Goal: Transaction & Acquisition: Obtain resource

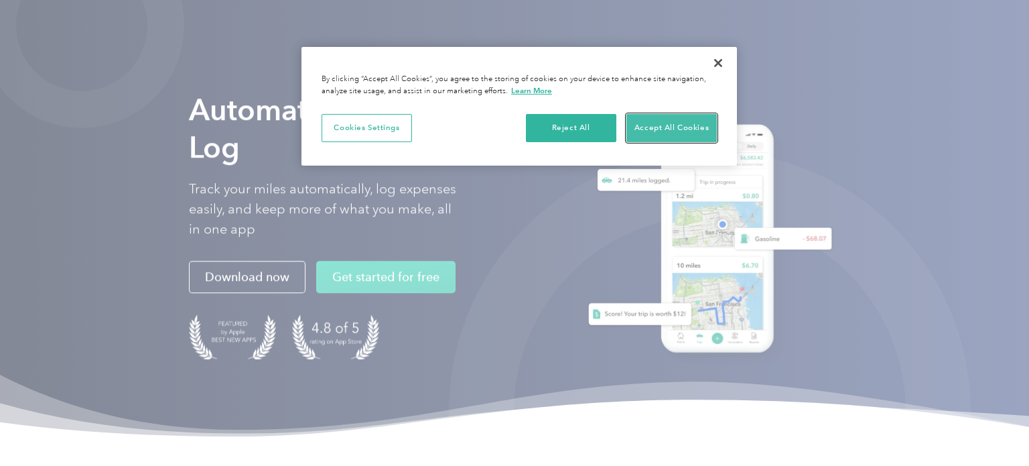
click at [658, 125] on button "Accept All Cookies" at bounding box center [672, 128] width 90 height 28
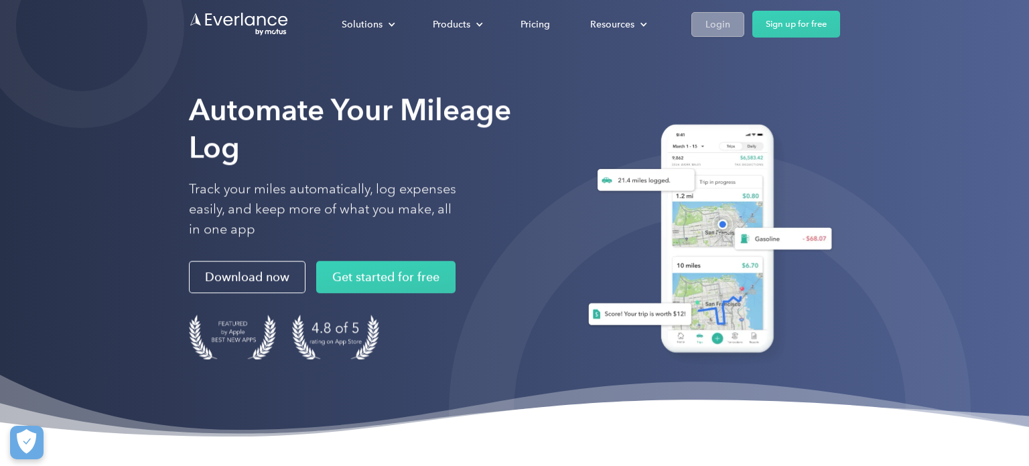
click at [741, 29] on link "Login" at bounding box center [718, 24] width 53 height 25
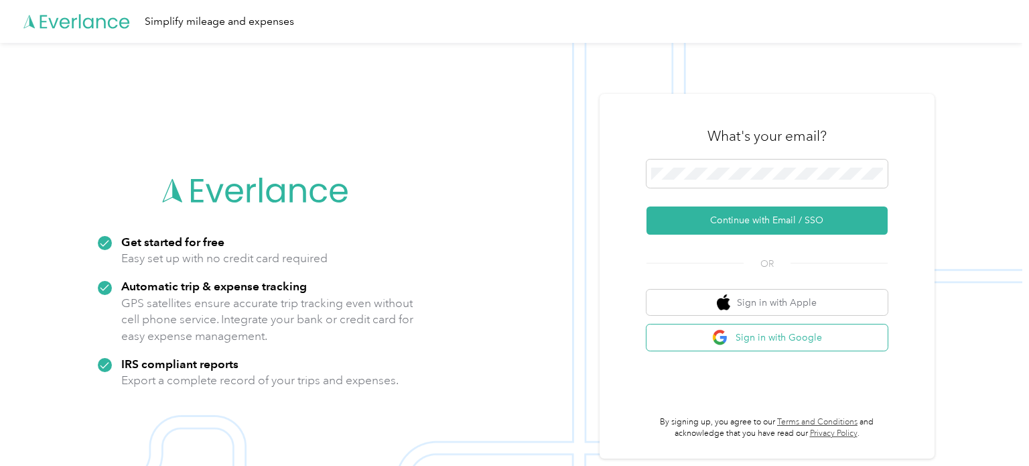
click at [708, 343] on button "Sign in with Google" at bounding box center [767, 337] width 241 height 26
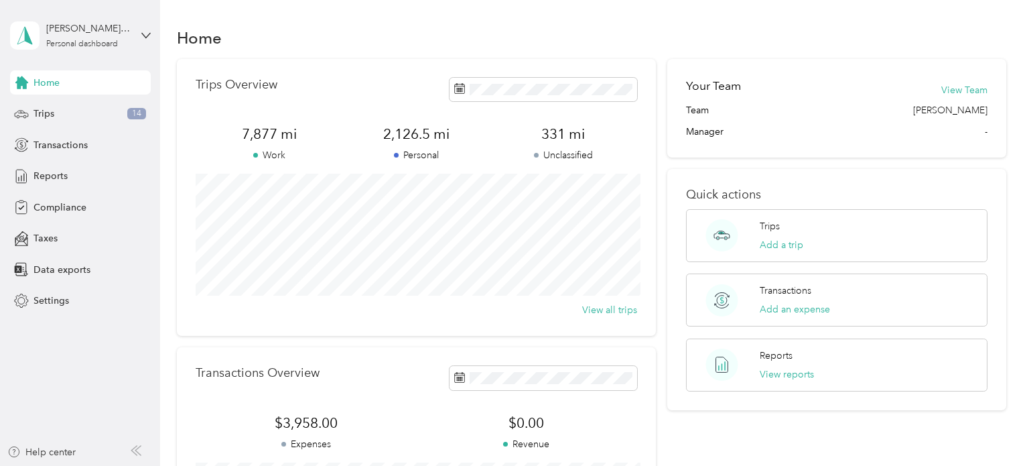
click at [176, 175] on div "Home Trips Overview 7,877 mi Work 2,126.5 mi Personal 331 mi Unclassified View …" at bounding box center [591, 334] width 863 height 669
click at [54, 184] on div "Reports" at bounding box center [80, 176] width 141 height 24
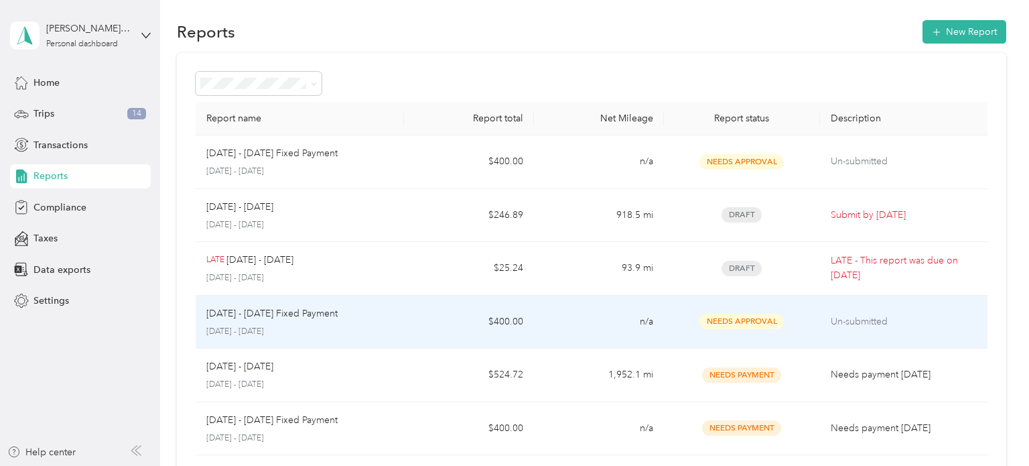
scroll to position [13, 0]
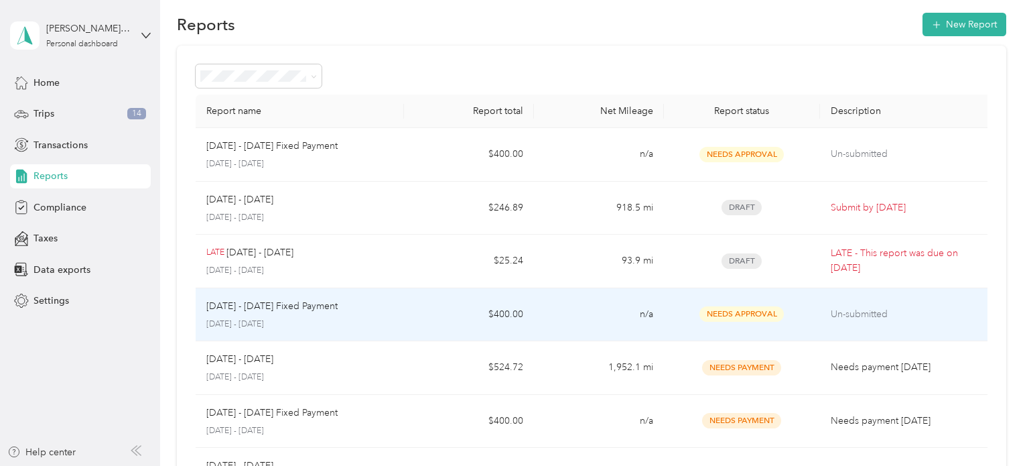
click at [396, 327] on td "Aug 1 - 31, 2025 Fixed Payment August 1 - 31, 2025" at bounding box center [300, 315] width 208 height 54
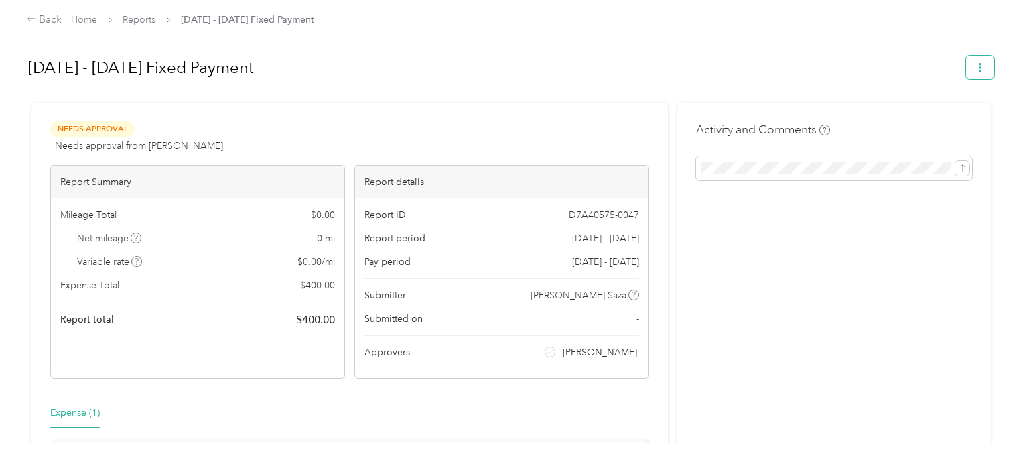
click at [995, 67] on button "button" at bounding box center [980, 67] width 28 height 23
click at [936, 121] on span "Download" at bounding box center [949, 116] width 44 height 14
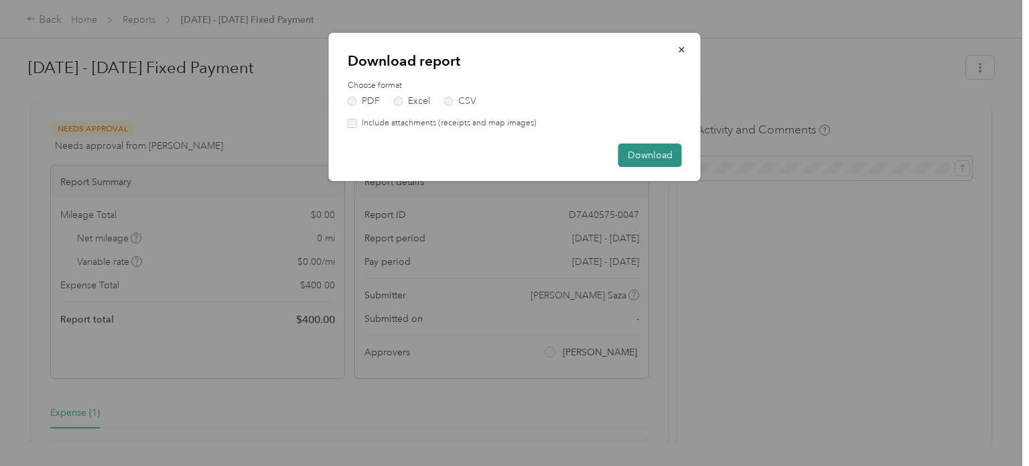
click at [649, 160] on button "Download" at bounding box center [651, 154] width 64 height 23
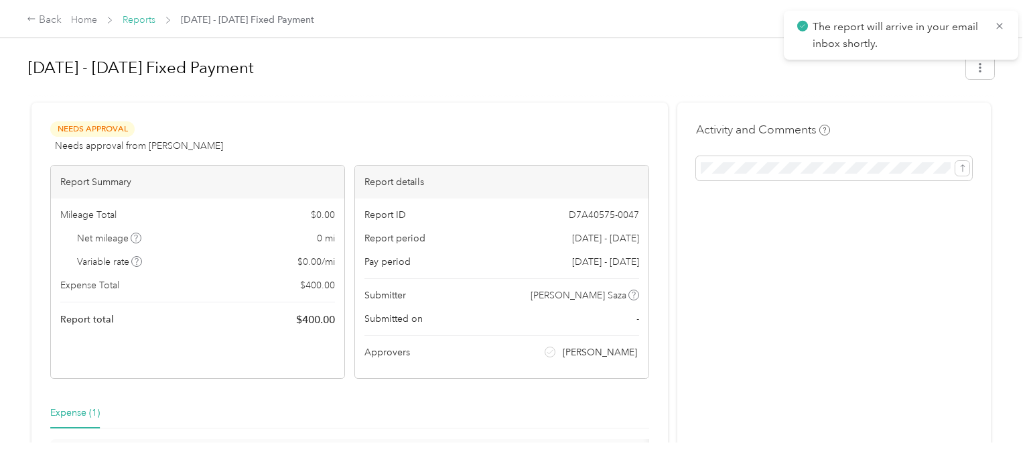
click at [146, 24] on link "Reports" at bounding box center [139, 19] width 33 height 11
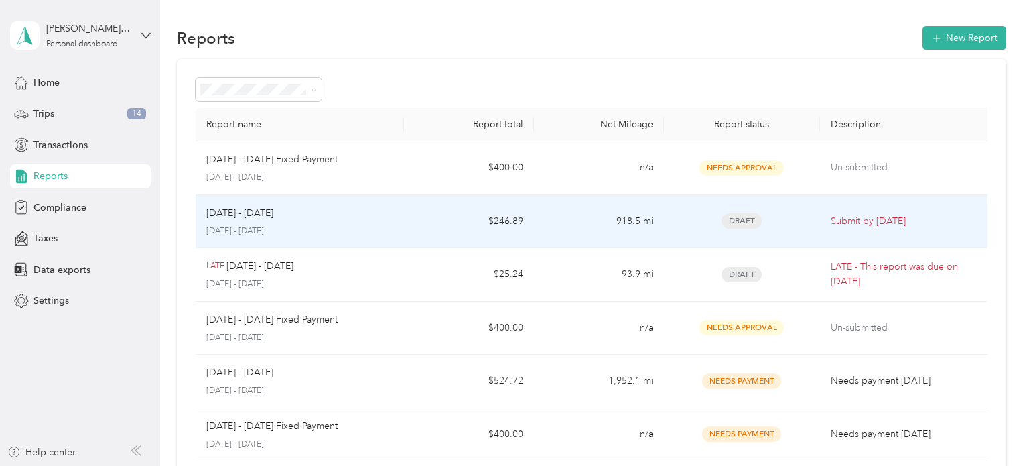
click at [370, 221] on div "Aug 1 - 31, 2025 August 1 - 31, 2025" at bounding box center [299, 222] width 187 height 32
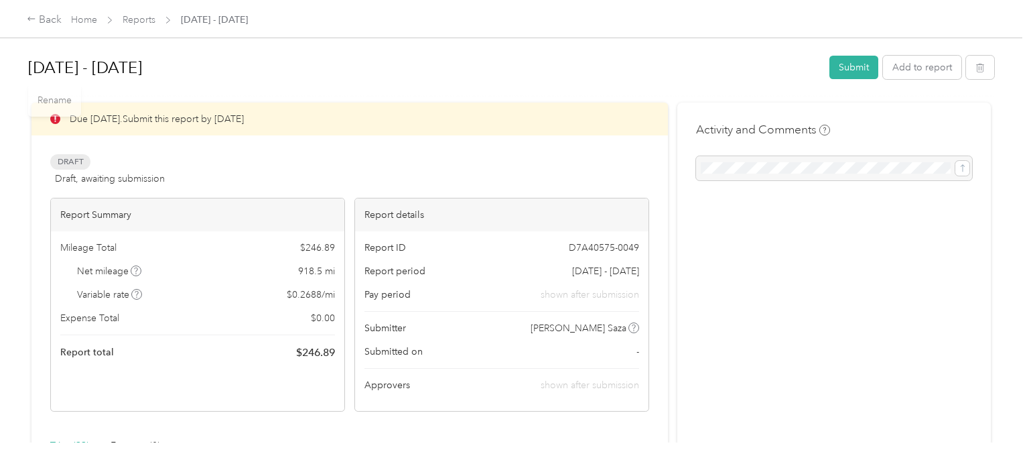
click at [148, 13] on span "Reports" at bounding box center [139, 20] width 33 height 14
click at [83, 21] on link "Home" at bounding box center [84, 19] width 26 height 11
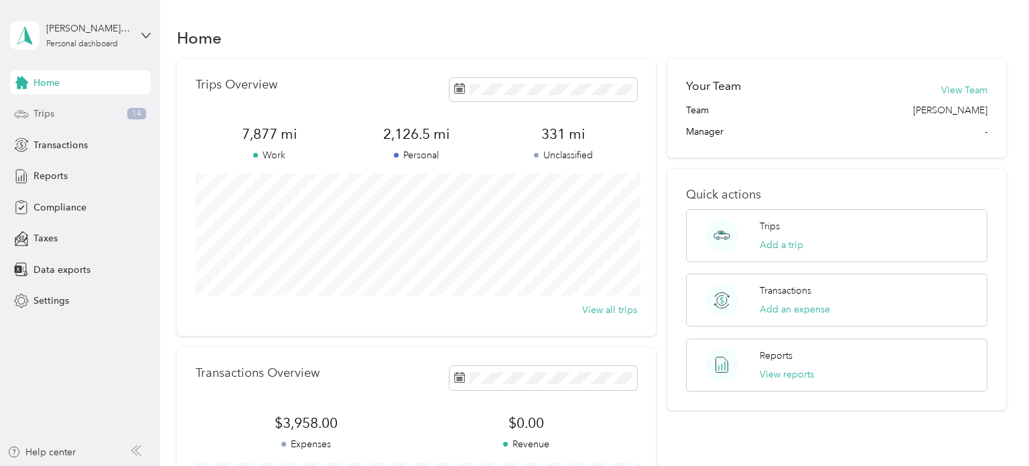
click at [84, 115] on div "Trips 14" at bounding box center [80, 114] width 141 height 24
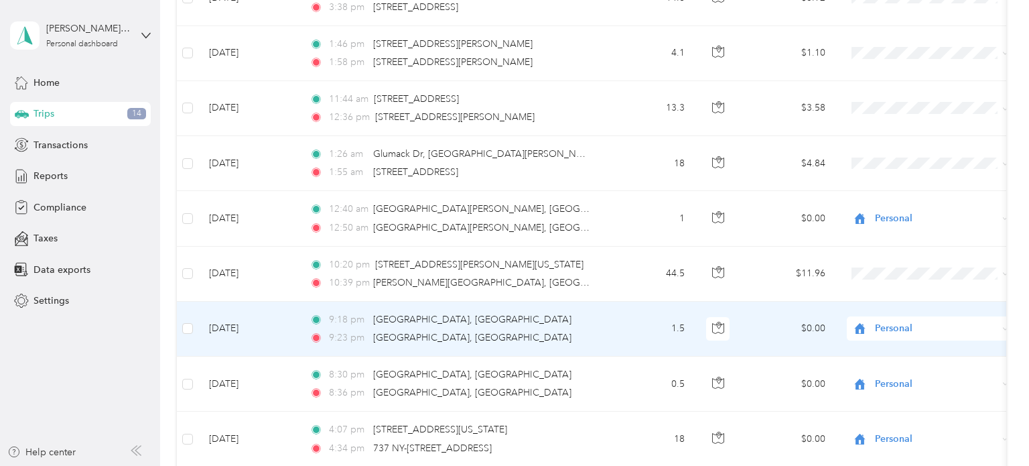
scroll to position [735, 0]
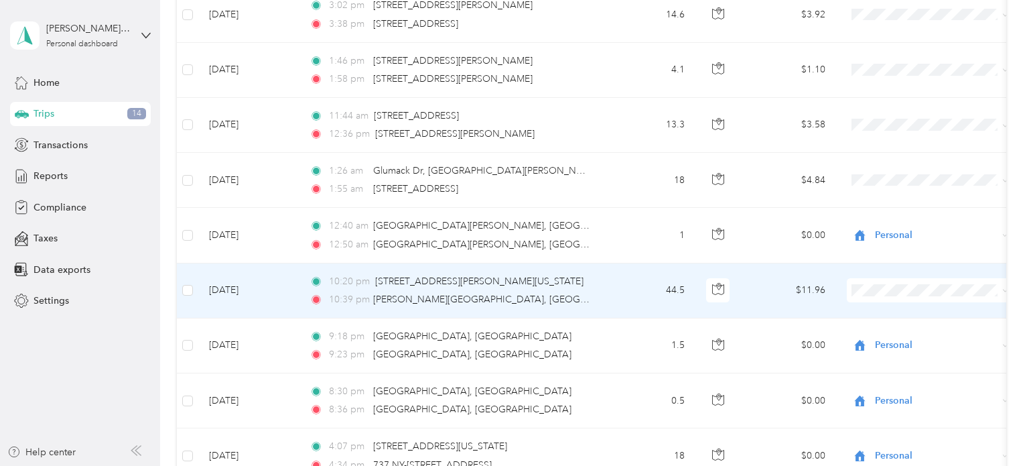
click at [907, 332] on span "Personal" at bounding box center [943, 335] width 124 height 14
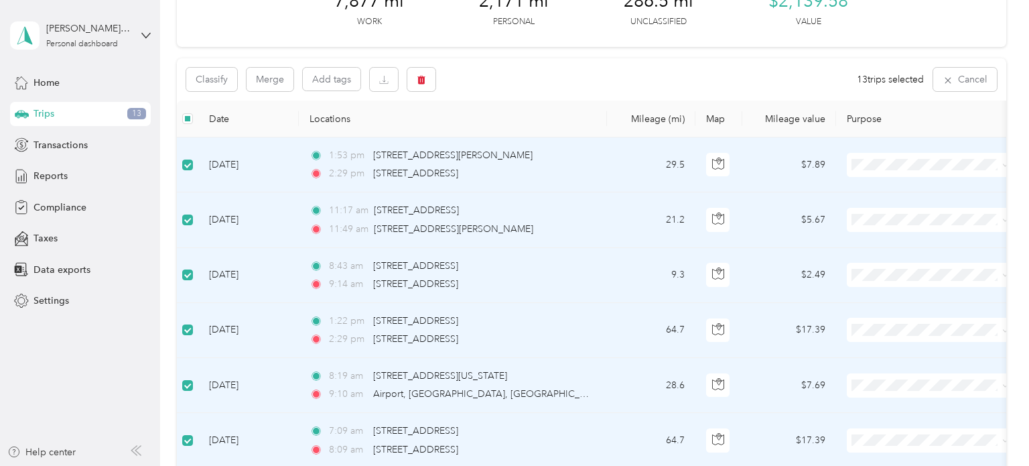
scroll to position [86, 0]
click at [208, 83] on button "Classify" at bounding box center [211, 80] width 51 height 23
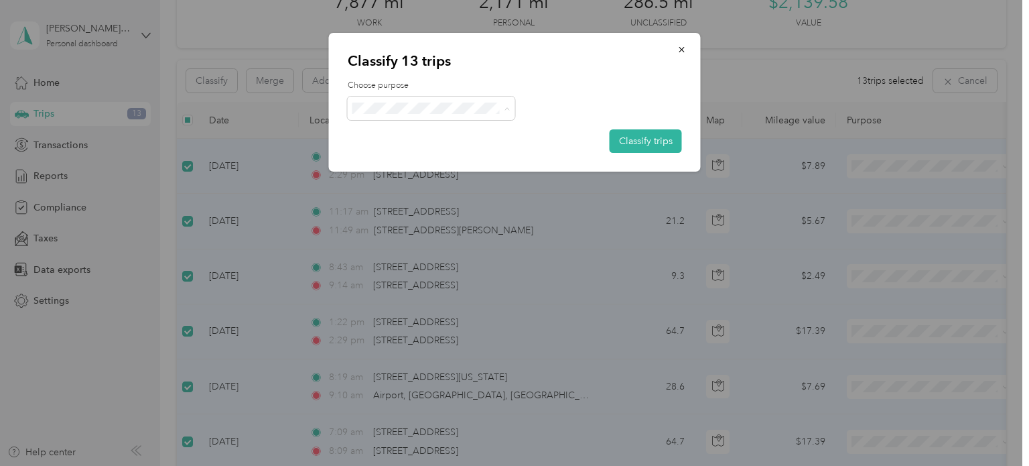
click at [424, 138] on li "Whirlpool" at bounding box center [432, 132] width 168 height 23
click at [633, 141] on button "Classify trips" at bounding box center [646, 140] width 72 height 23
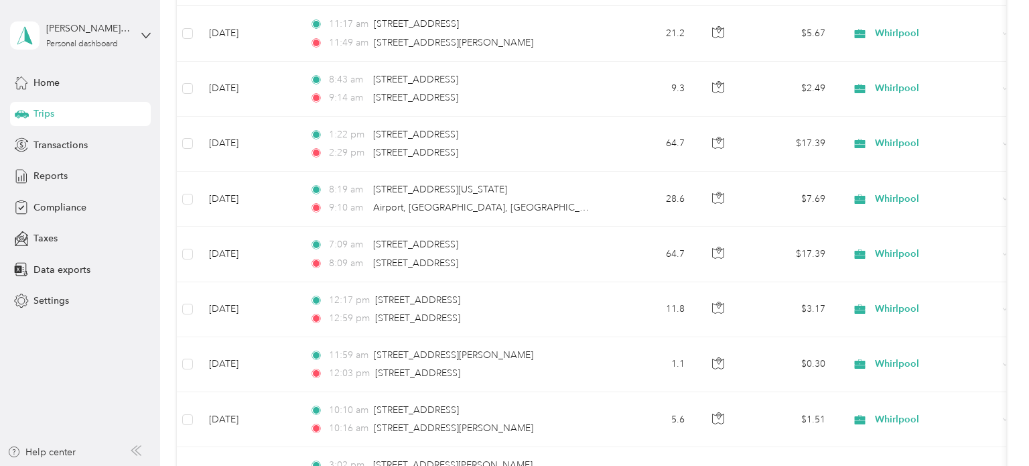
scroll to position [0, 0]
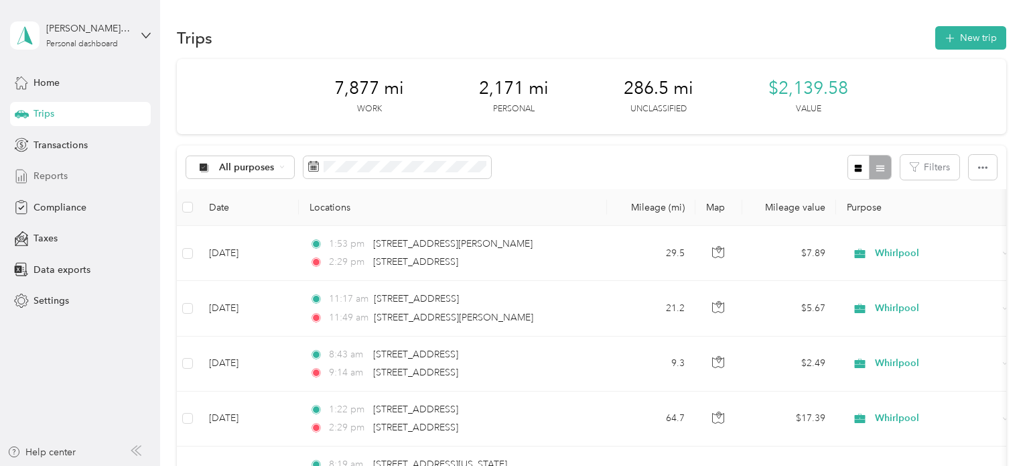
click at [60, 172] on span "Reports" at bounding box center [51, 176] width 34 height 14
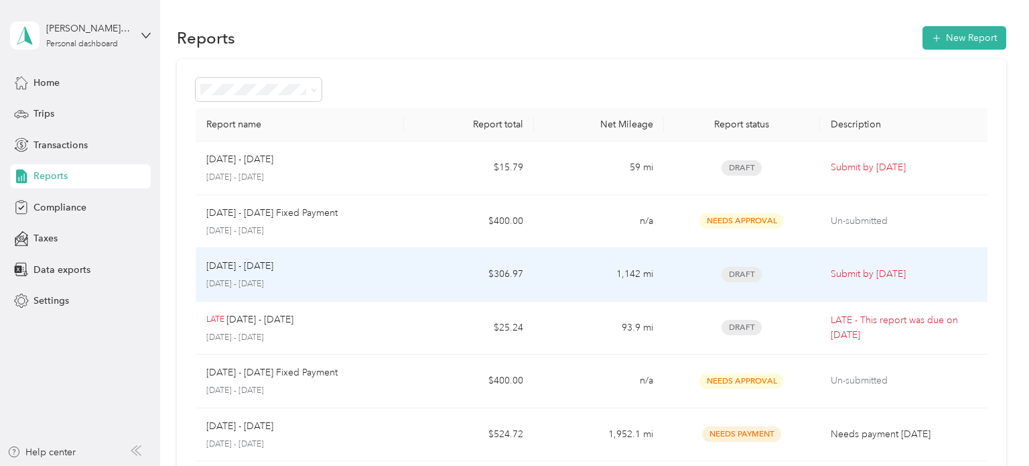
click at [403, 291] on td "Aug 1 - 31, 2025 August 1 - 31, 2025" at bounding box center [300, 275] width 208 height 54
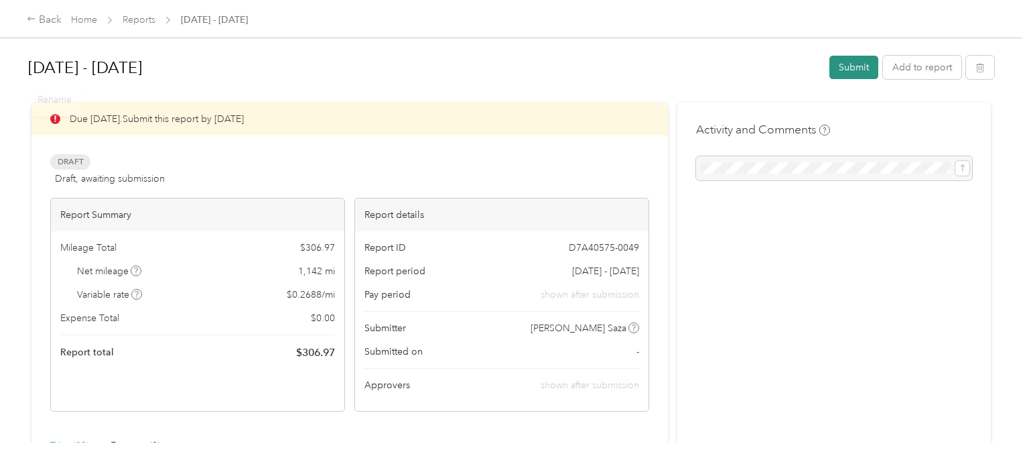
click at [847, 74] on button "Submit" at bounding box center [854, 67] width 49 height 23
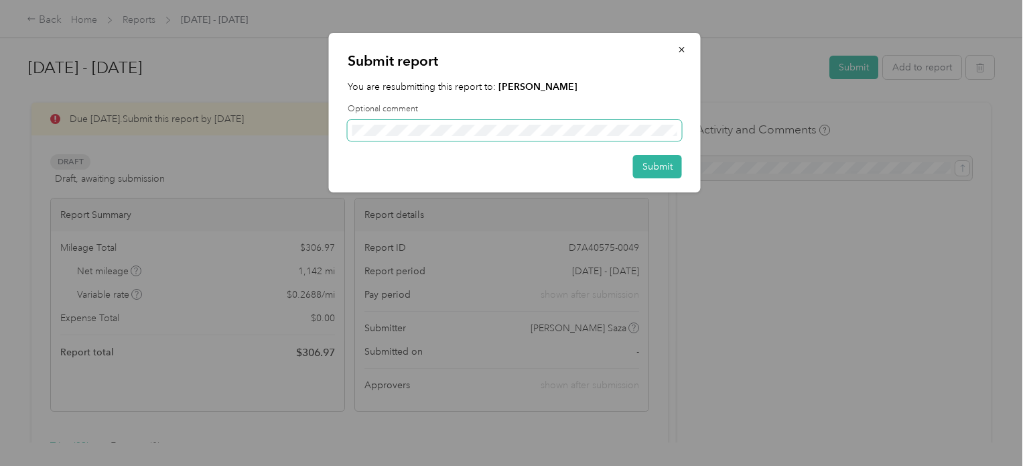
click at [548, 137] on span at bounding box center [515, 130] width 334 height 21
click at [666, 174] on button "Submit" at bounding box center [657, 166] width 49 height 23
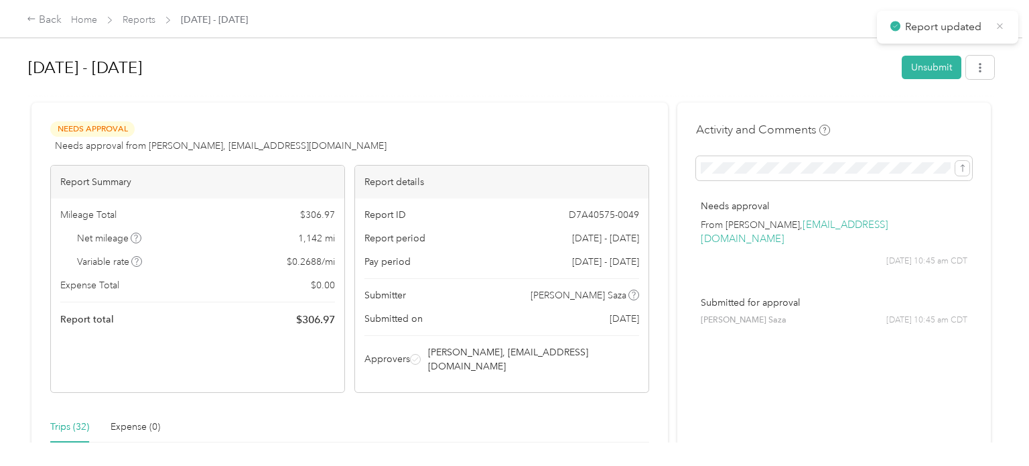
click at [998, 24] on icon at bounding box center [1000, 26] width 10 height 12
click at [985, 64] on icon "button" at bounding box center [980, 67] width 9 height 9
click at [933, 107] on li "Download" at bounding box center [952, 116] width 99 height 23
click at [934, 115] on span "Download" at bounding box center [949, 116] width 44 height 14
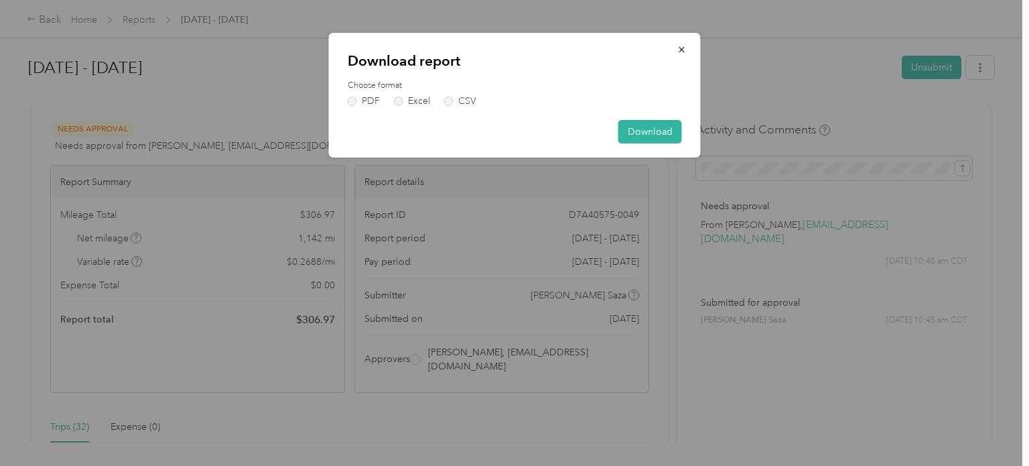
click at [342, 96] on div "Download report Choose format PDF Excel CSV Download" at bounding box center [515, 95] width 372 height 125
click at [353, 97] on label "PDF" at bounding box center [364, 101] width 32 height 9
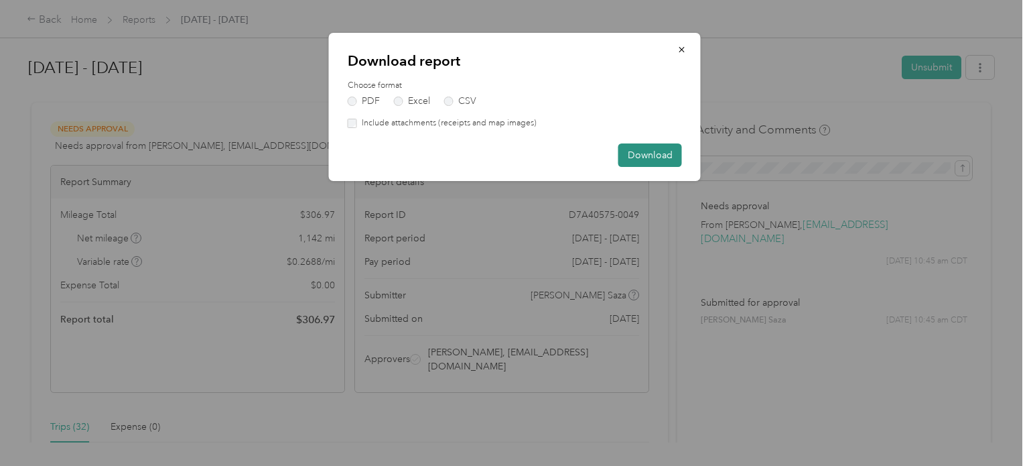
click at [649, 151] on button "Download" at bounding box center [651, 154] width 64 height 23
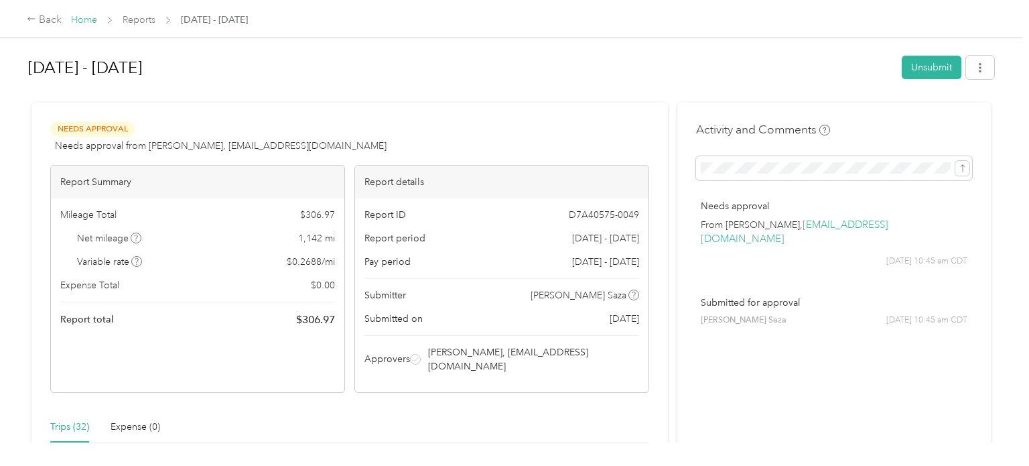
click at [71, 17] on link "Home" at bounding box center [84, 19] width 26 height 11
